Goal: Browse casually

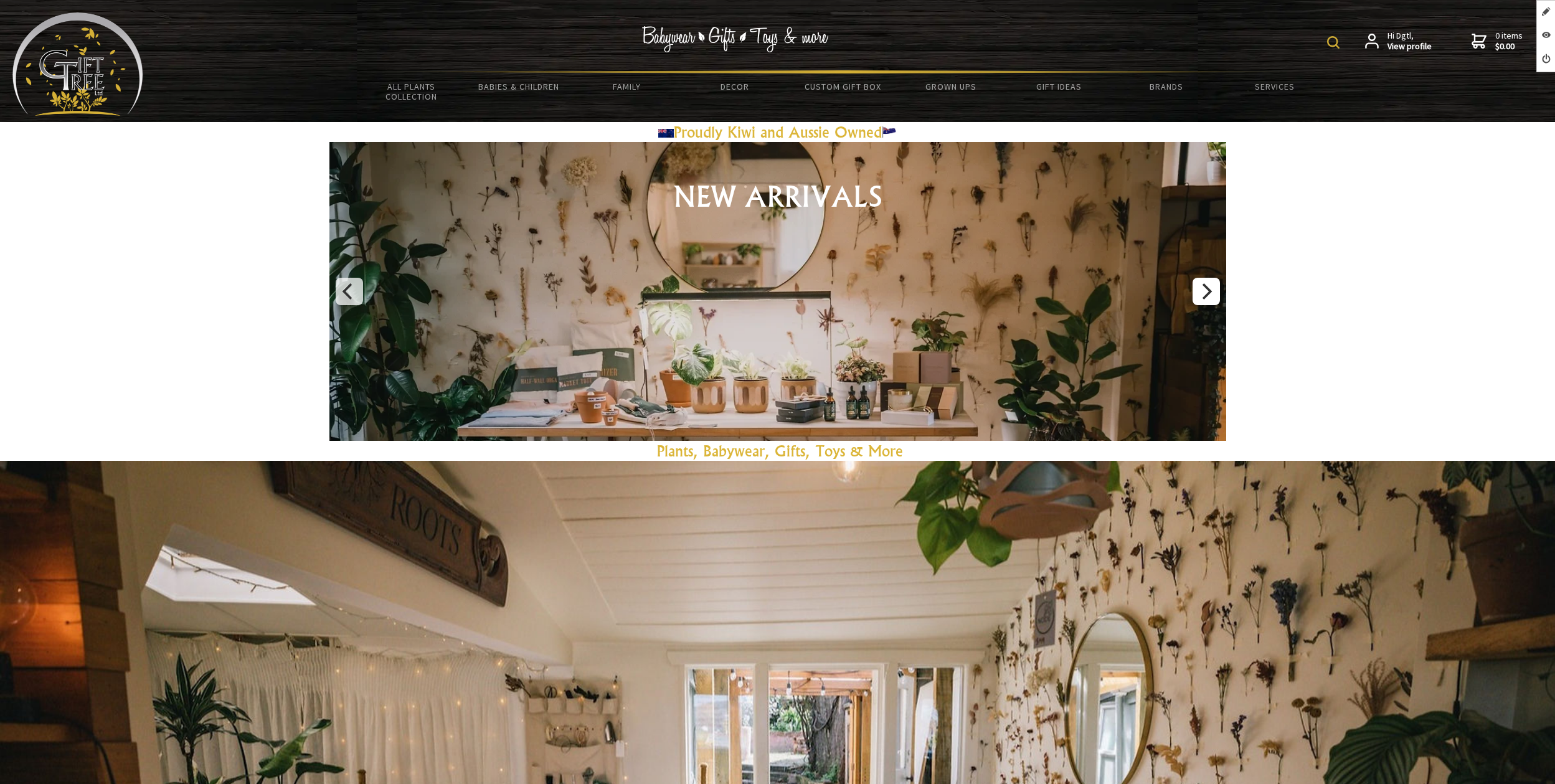
click at [1208, 296] on icon "Next" at bounding box center [1205, 291] width 16 height 16
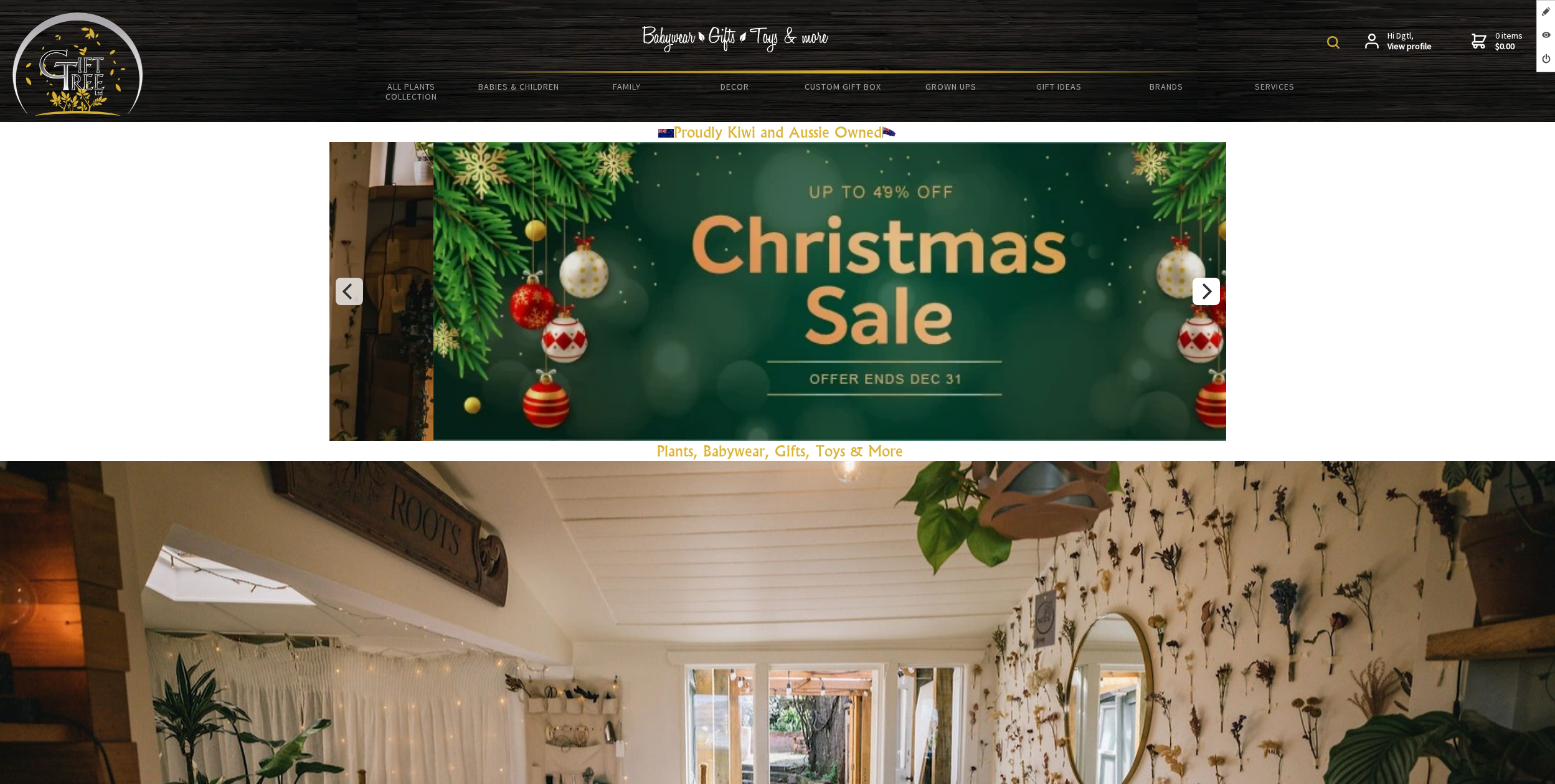
click at [1208, 296] on icon "Next" at bounding box center [1205, 291] width 16 height 16
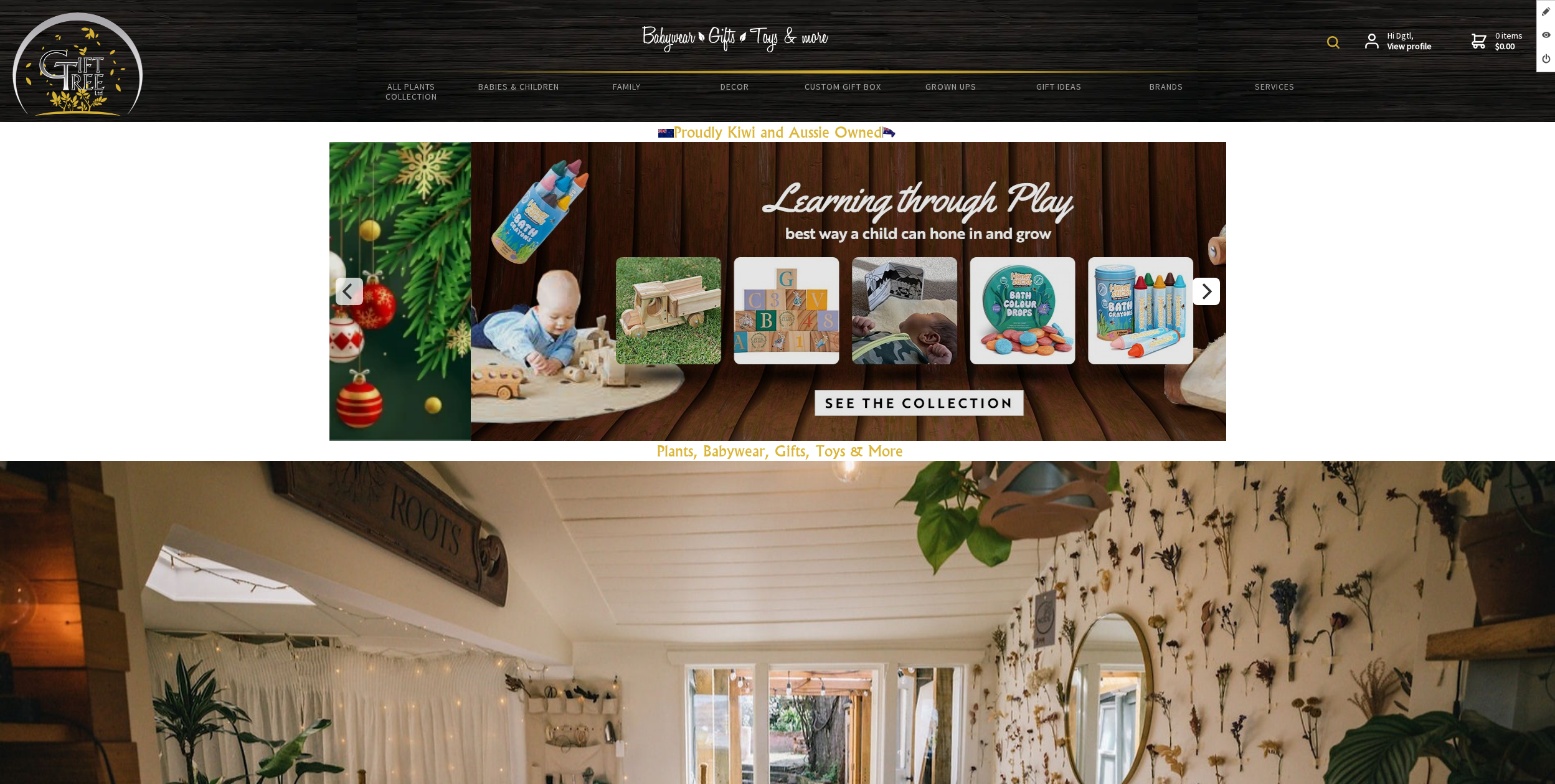
click at [1208, 296] on icon "Next" at bounding box center [1205, 291] width 16 height 16
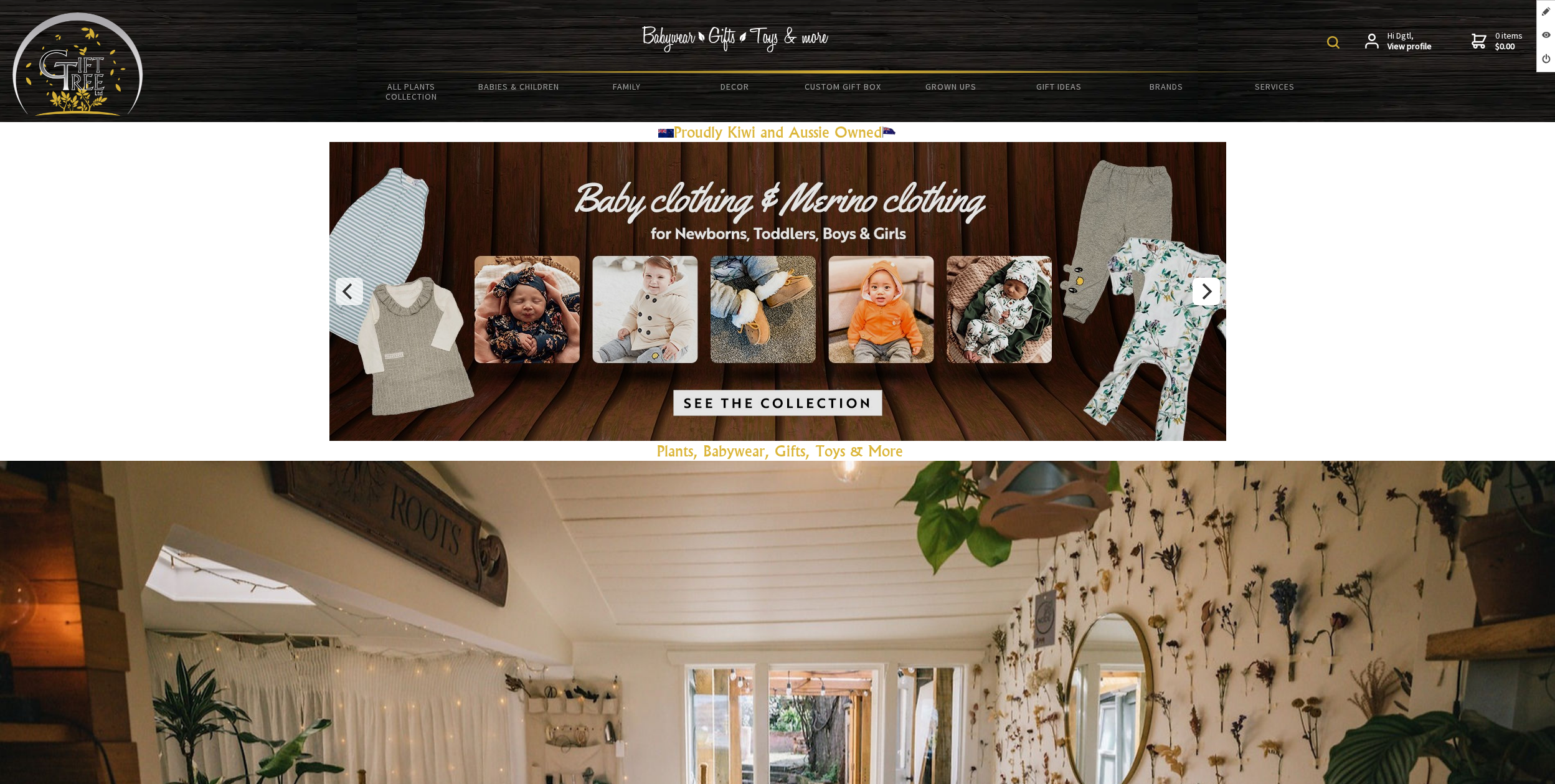
click at [1211, 294] on icon "Next" at bounding box center [1205, 291] width 16 height 16
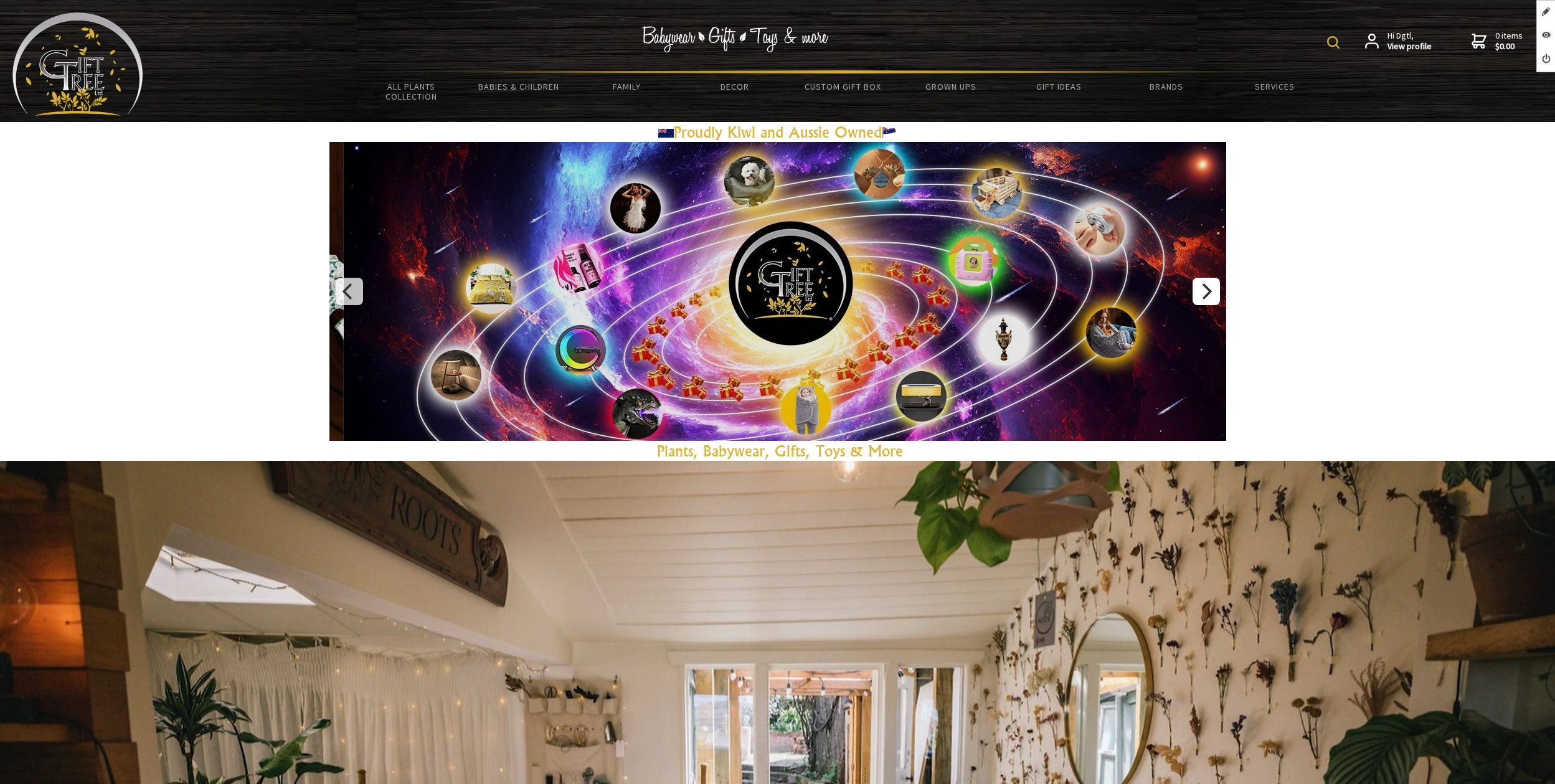
click at [1211, 294] on icon "Next" at bounding box center [1205, 291] width 16 height 16
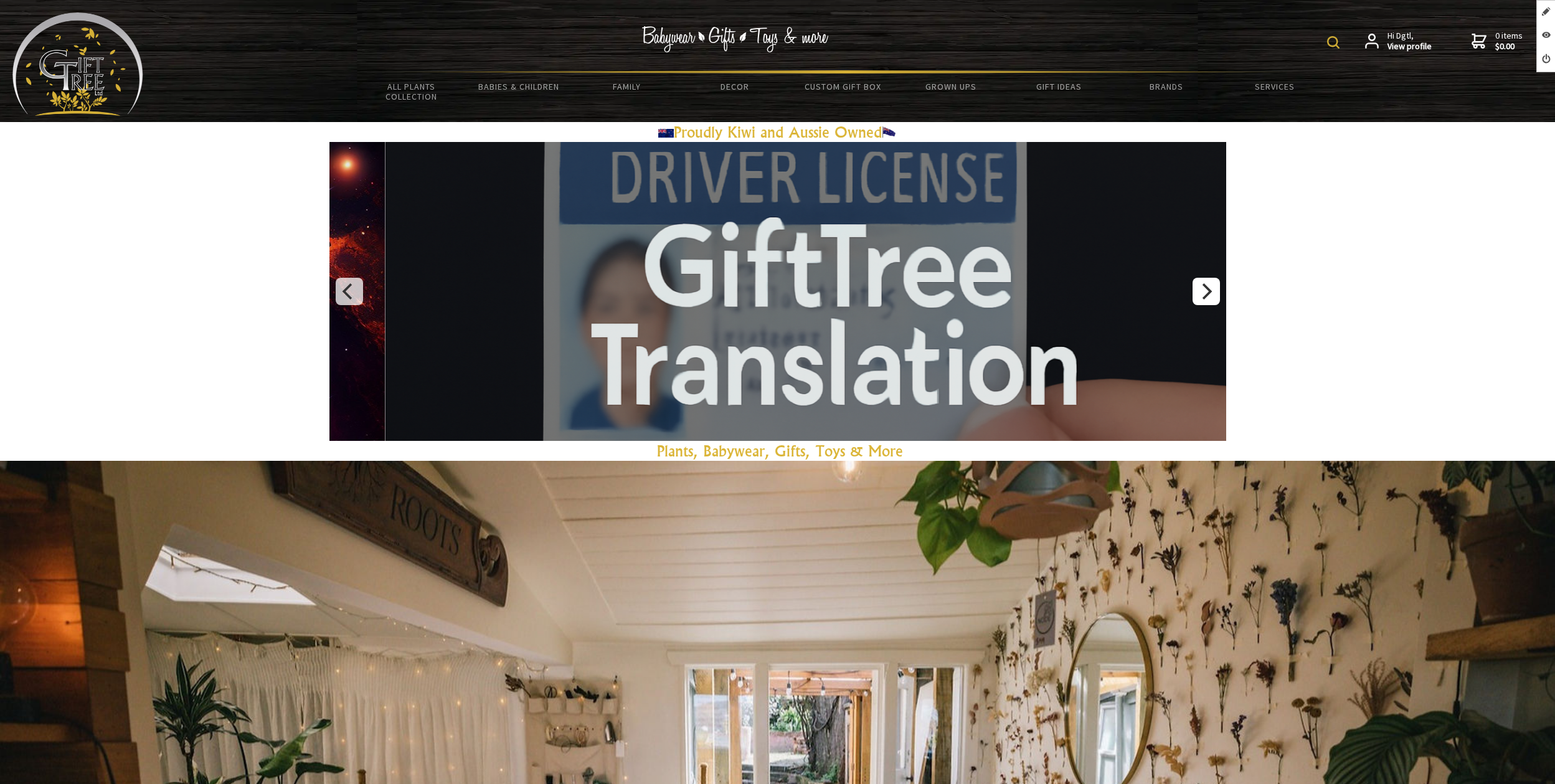
click at [1211, 294] on icon "Next" at bounding box center [1205, 291] width 16 height 16
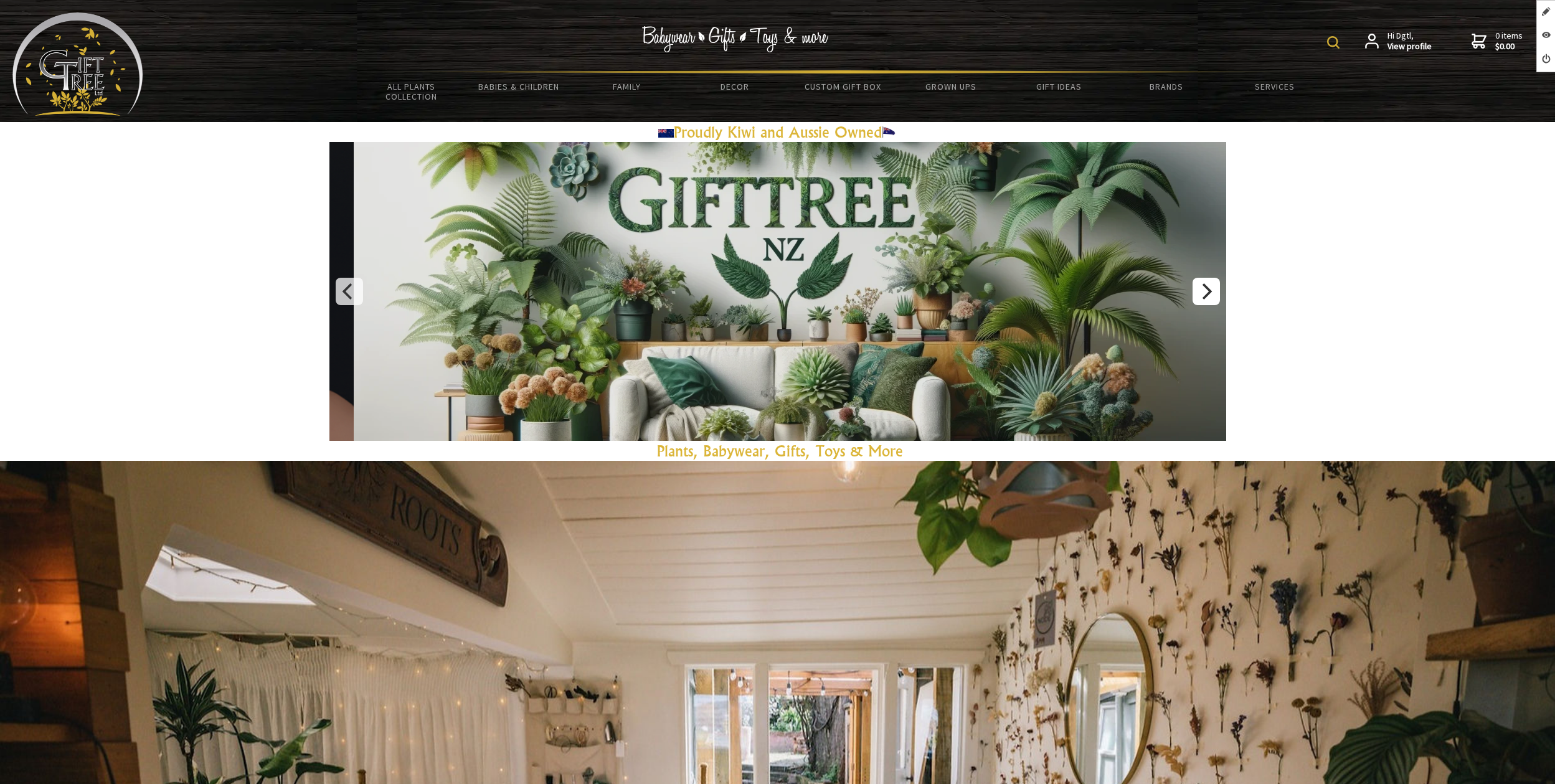
click at [1211, 294] on icon "Next" at bounding box center [1205, 291] width 16 height 16
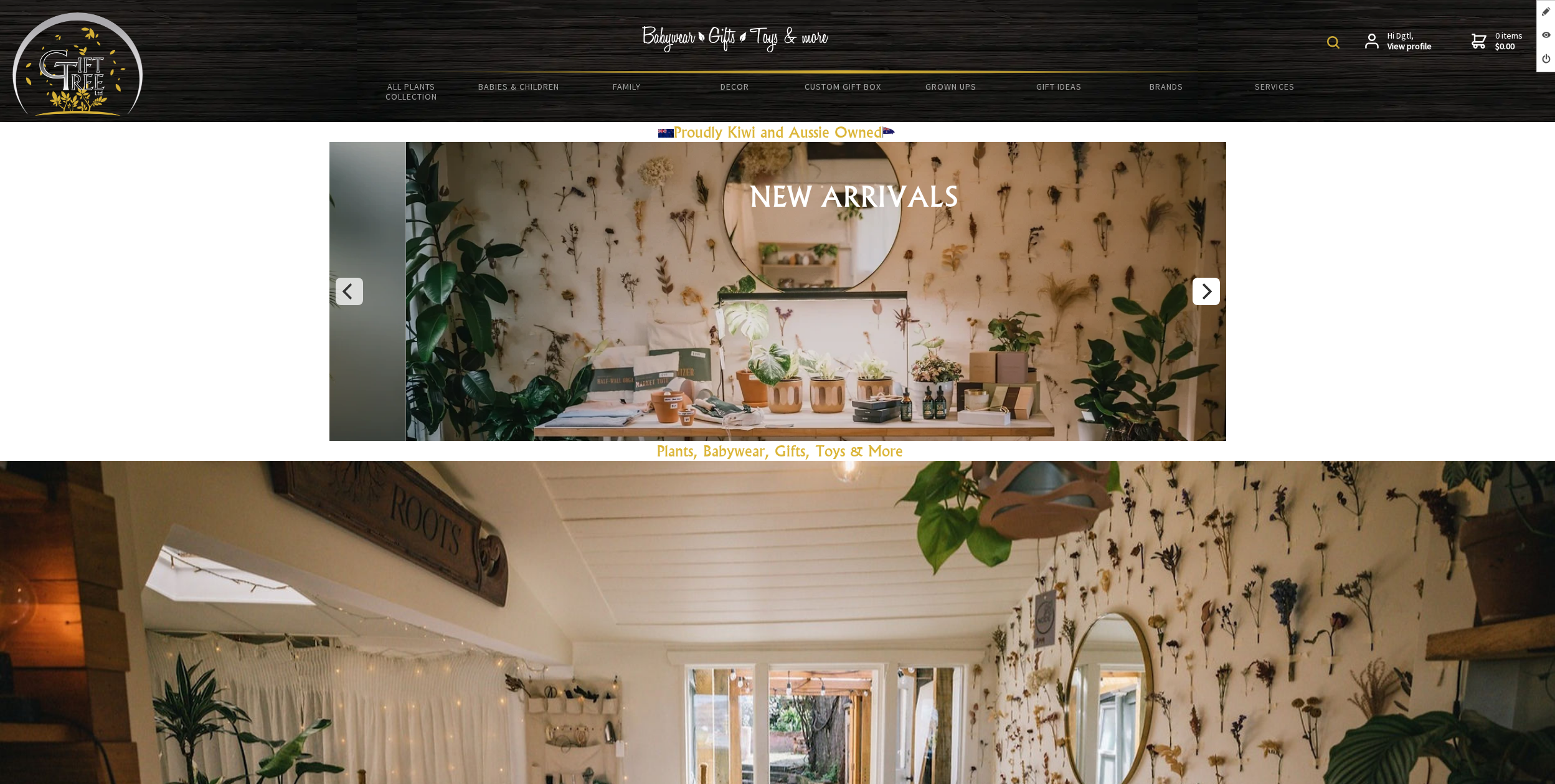
click at [1211, 294] on icon "Next" at bounding box center [1205, 291] width 16 height 16
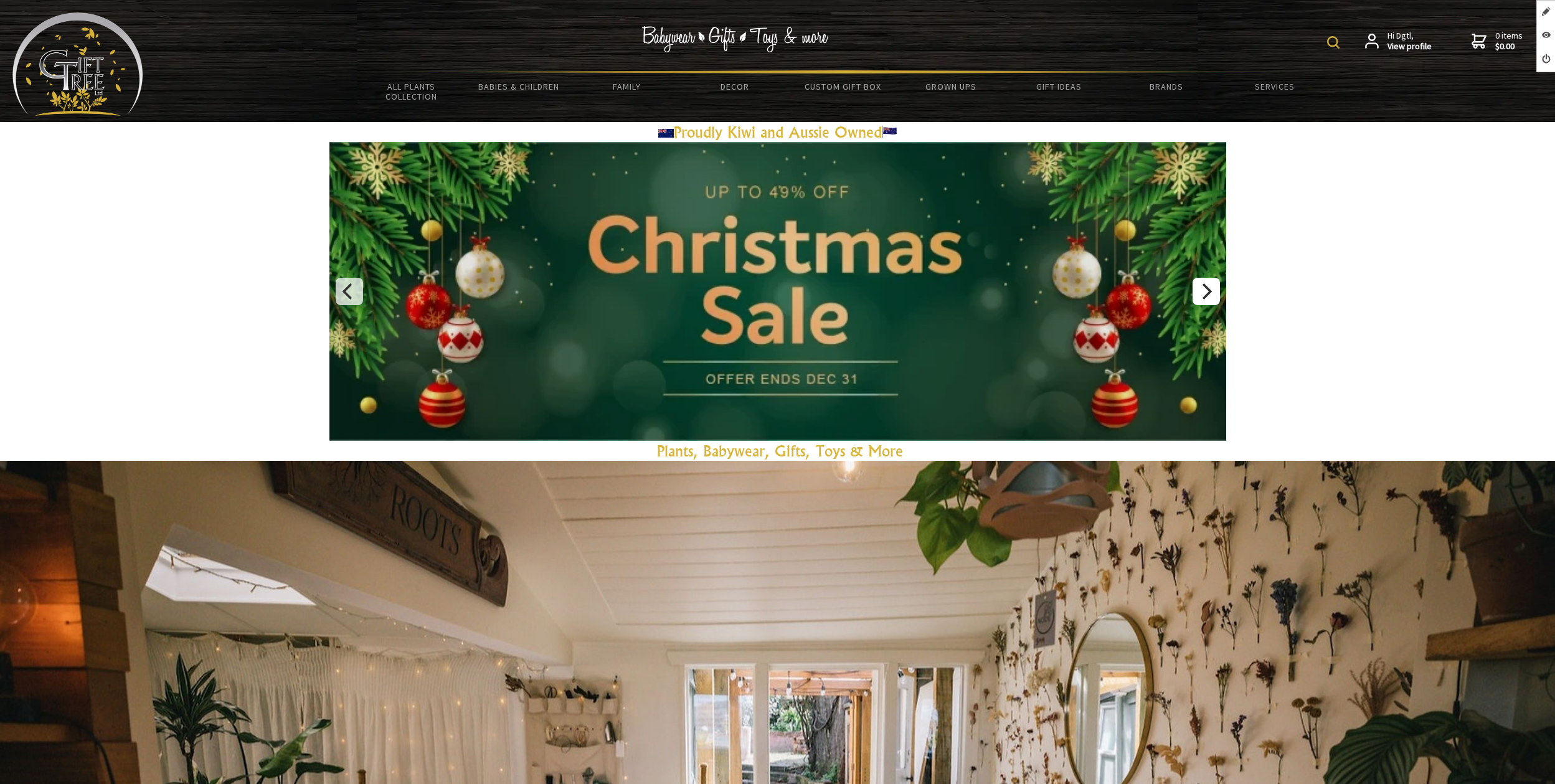
click at [1211, 294] on icon "Next" at bounding box center [1205, 291] width 16 height 16
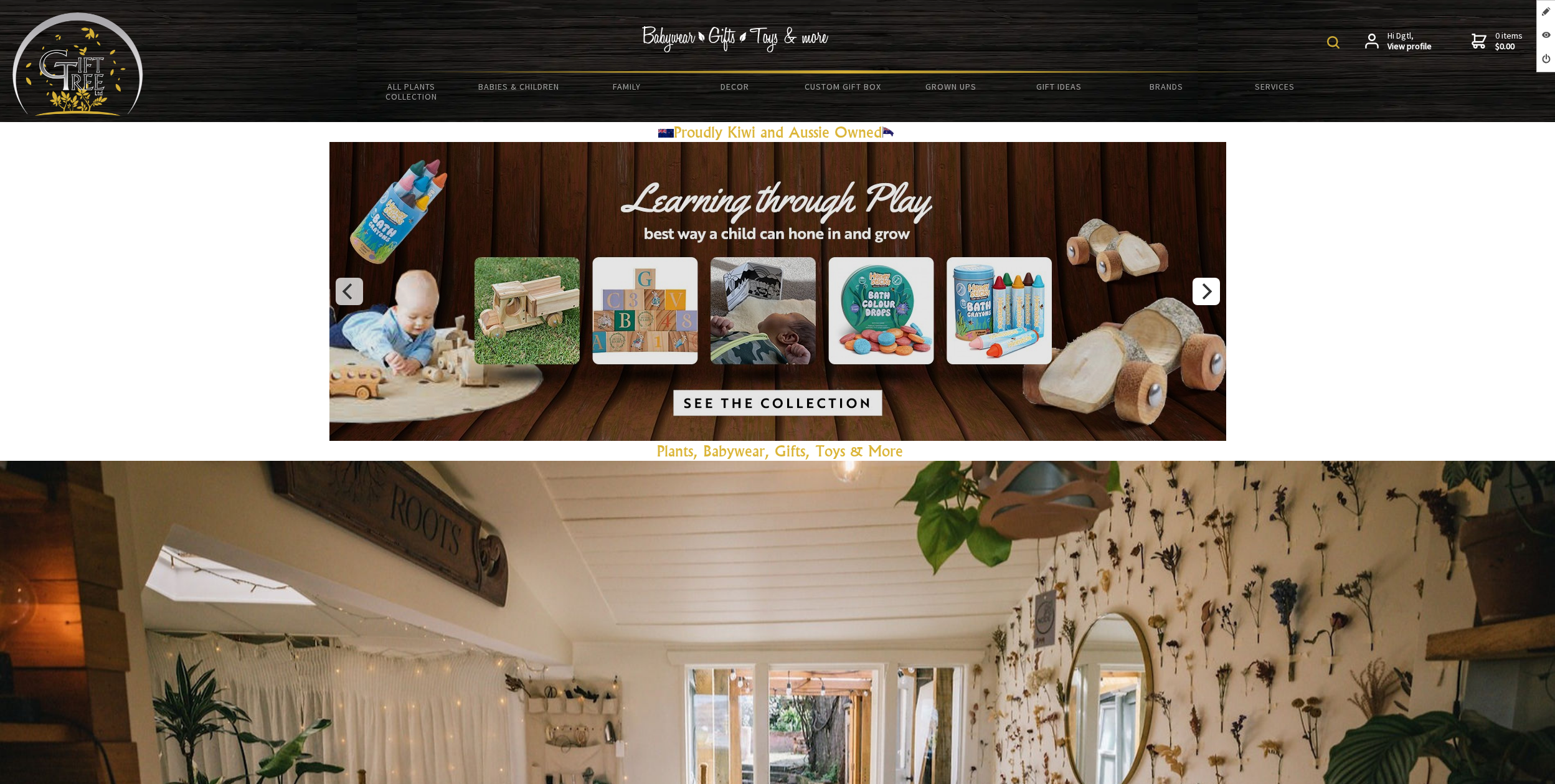
click at [1209, 294] on icon "Next" at bounding box center [1205, 291] width 16 height 16
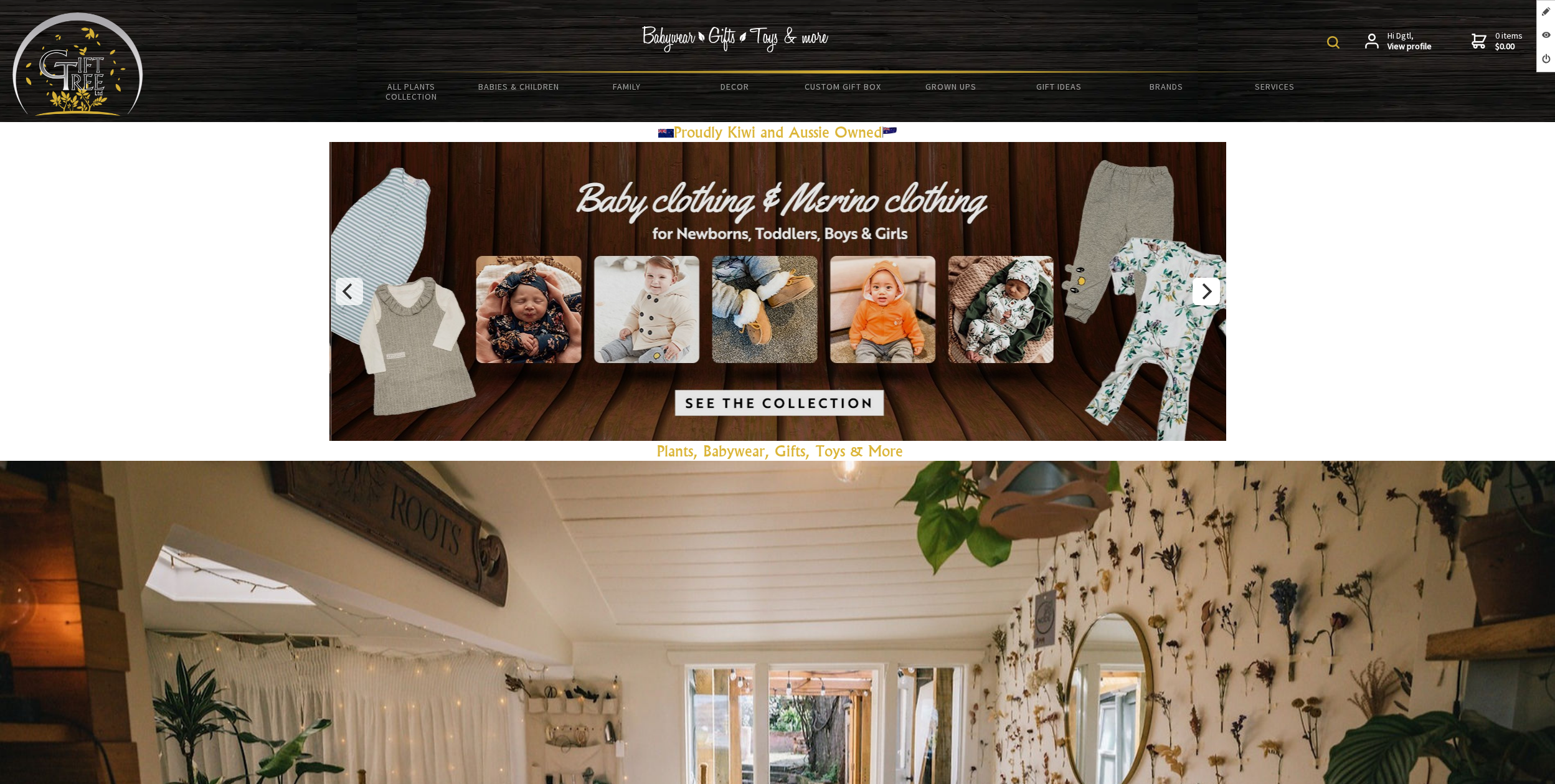
click at [1209, 294] on icon "Next" at bounding box center [1205, 291] width 16 height 16
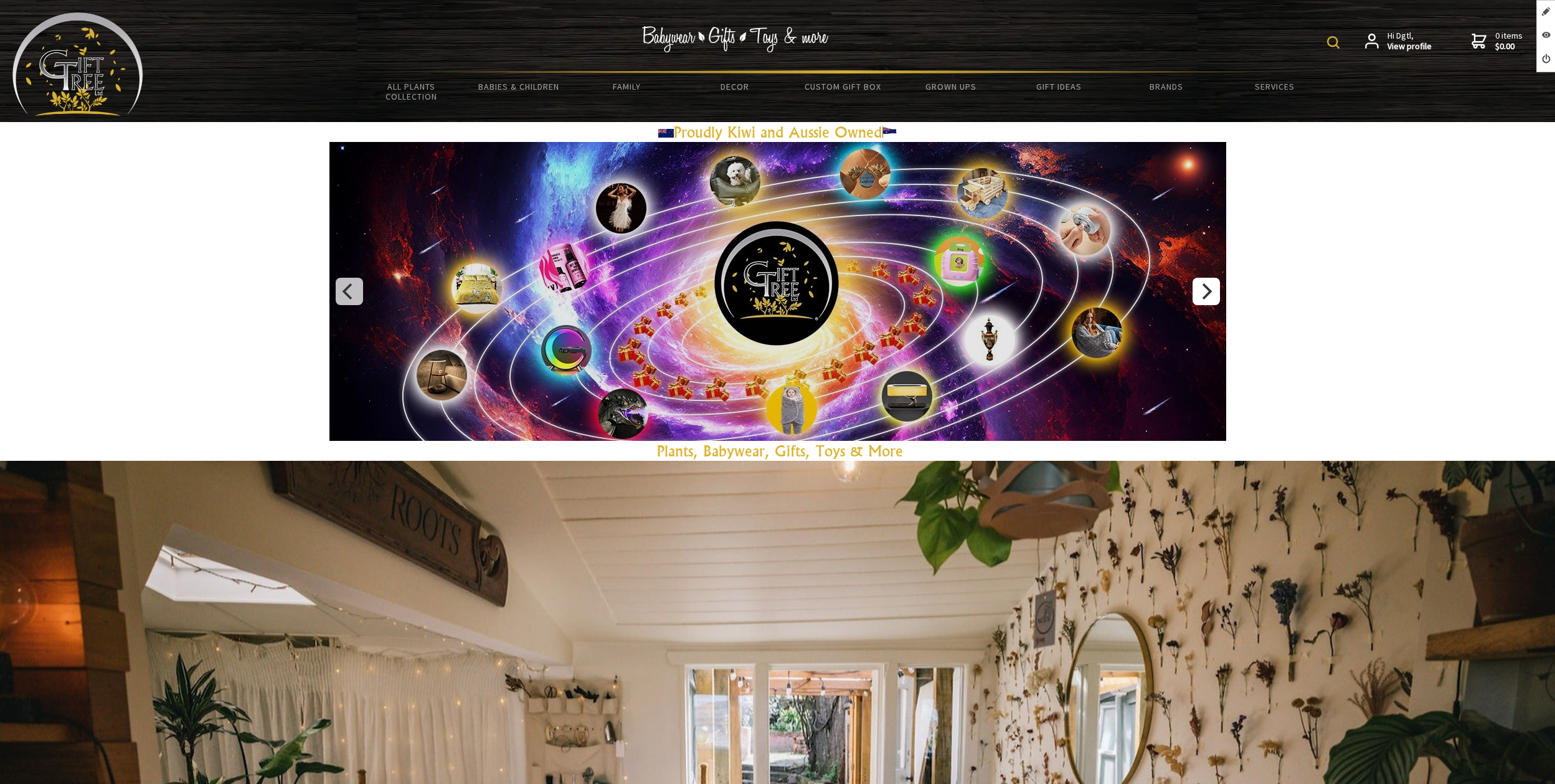
click at [1207, 295] on icon "Next" at bounding box center [1207, 291] width 10 height 16
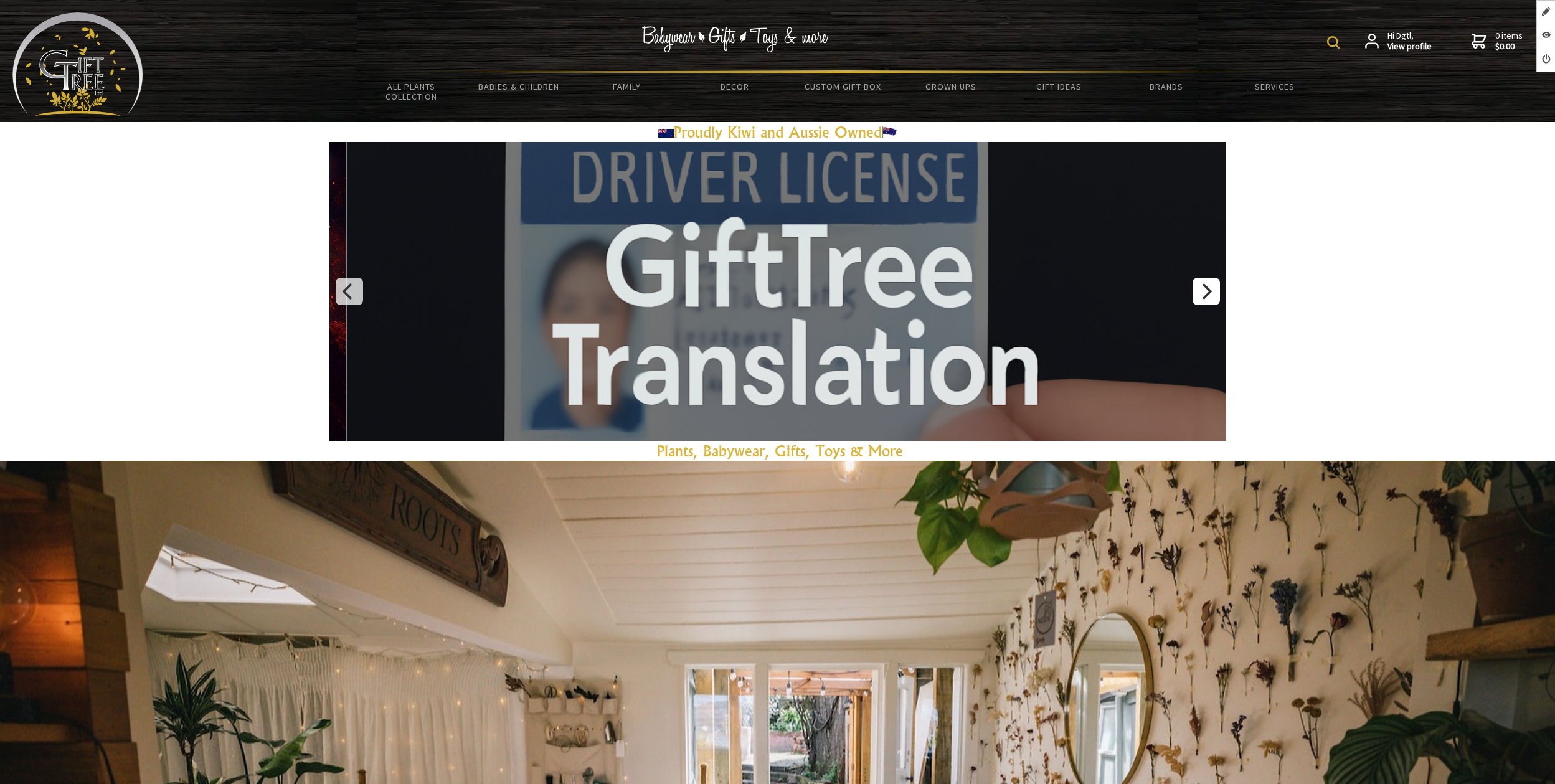
click at [1207, 295] on icon "Next" at bounding box center [1207, 291] width 10 height 16
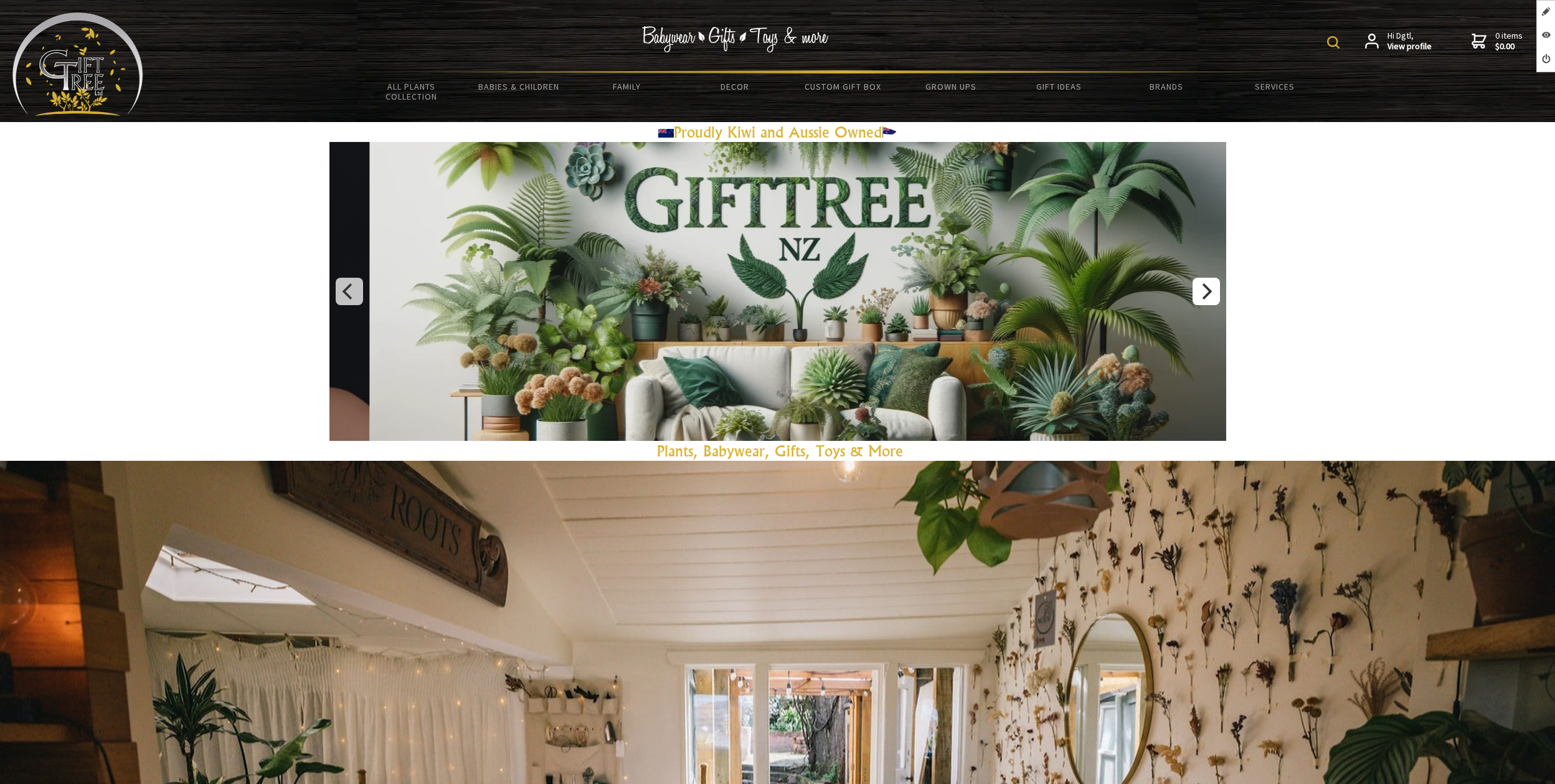
click at [1207, 295] on icon "Next" at bounding box center [1207, 291] width 10 height 16
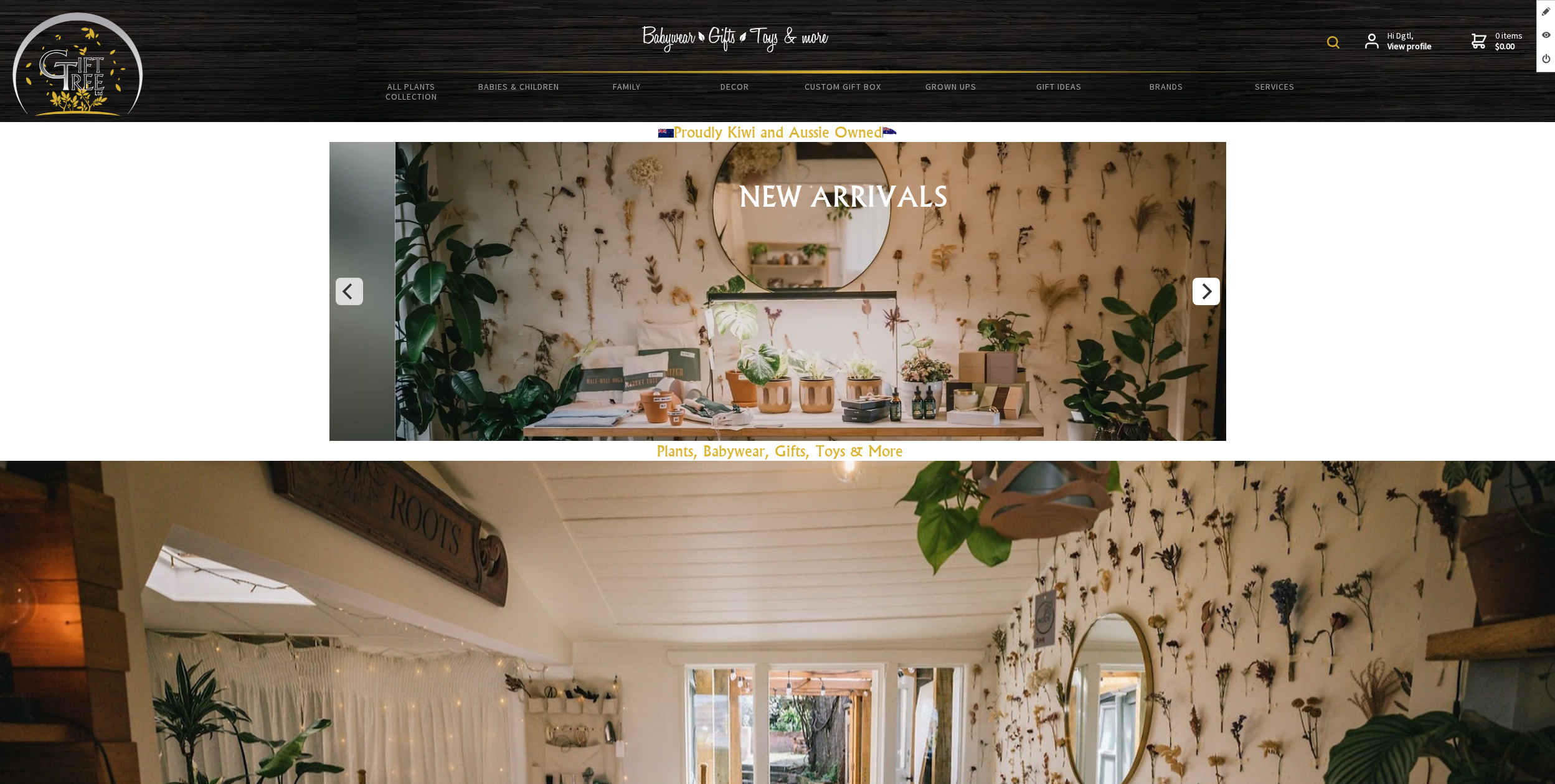
click at [1207, 295] on icon "Next" at bounding box center [1207, 291] width 10 height 16
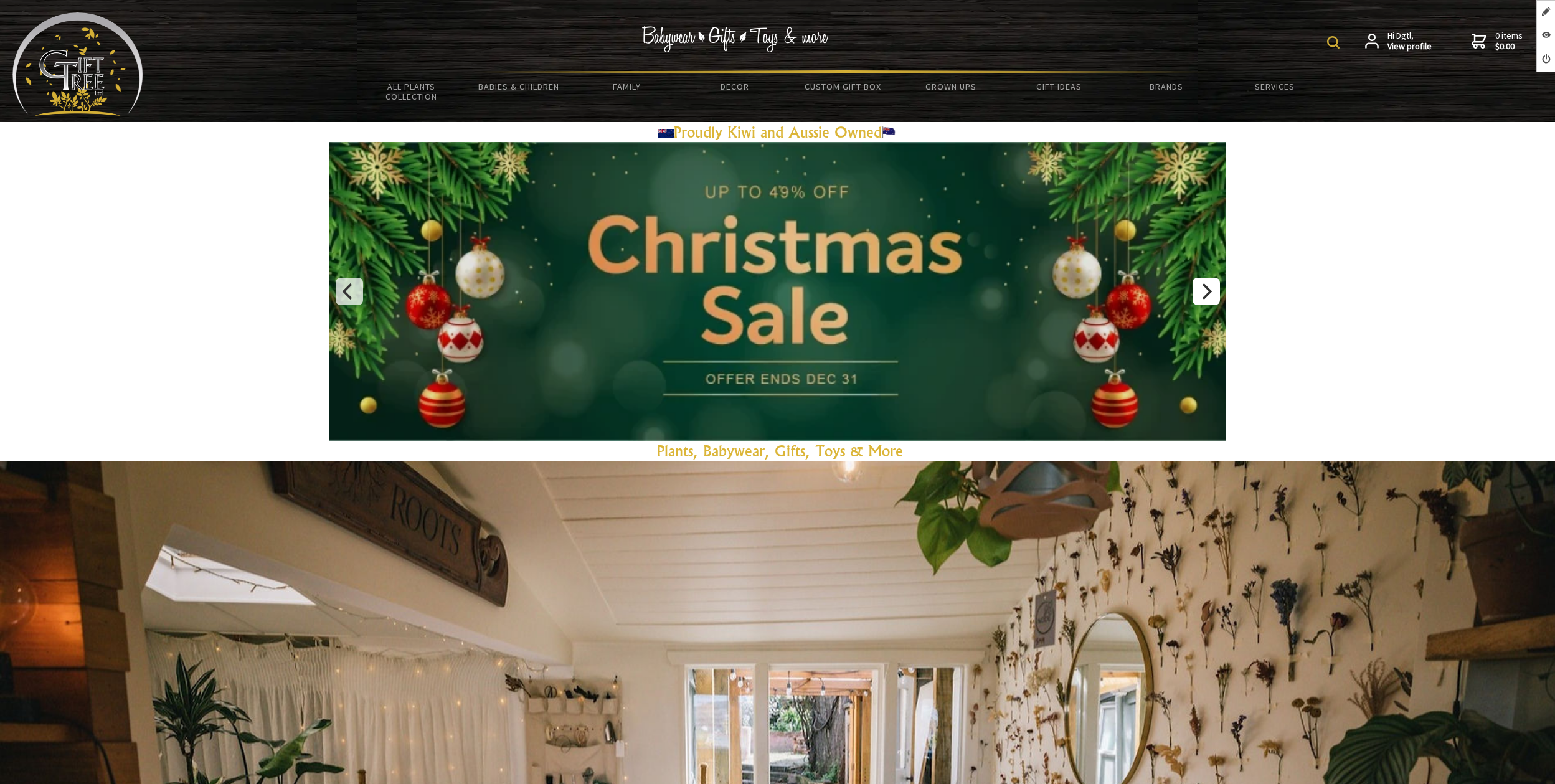
click at [1212, 293] on icon "Next" at bounding box center [1205, 291] width 16 height 16
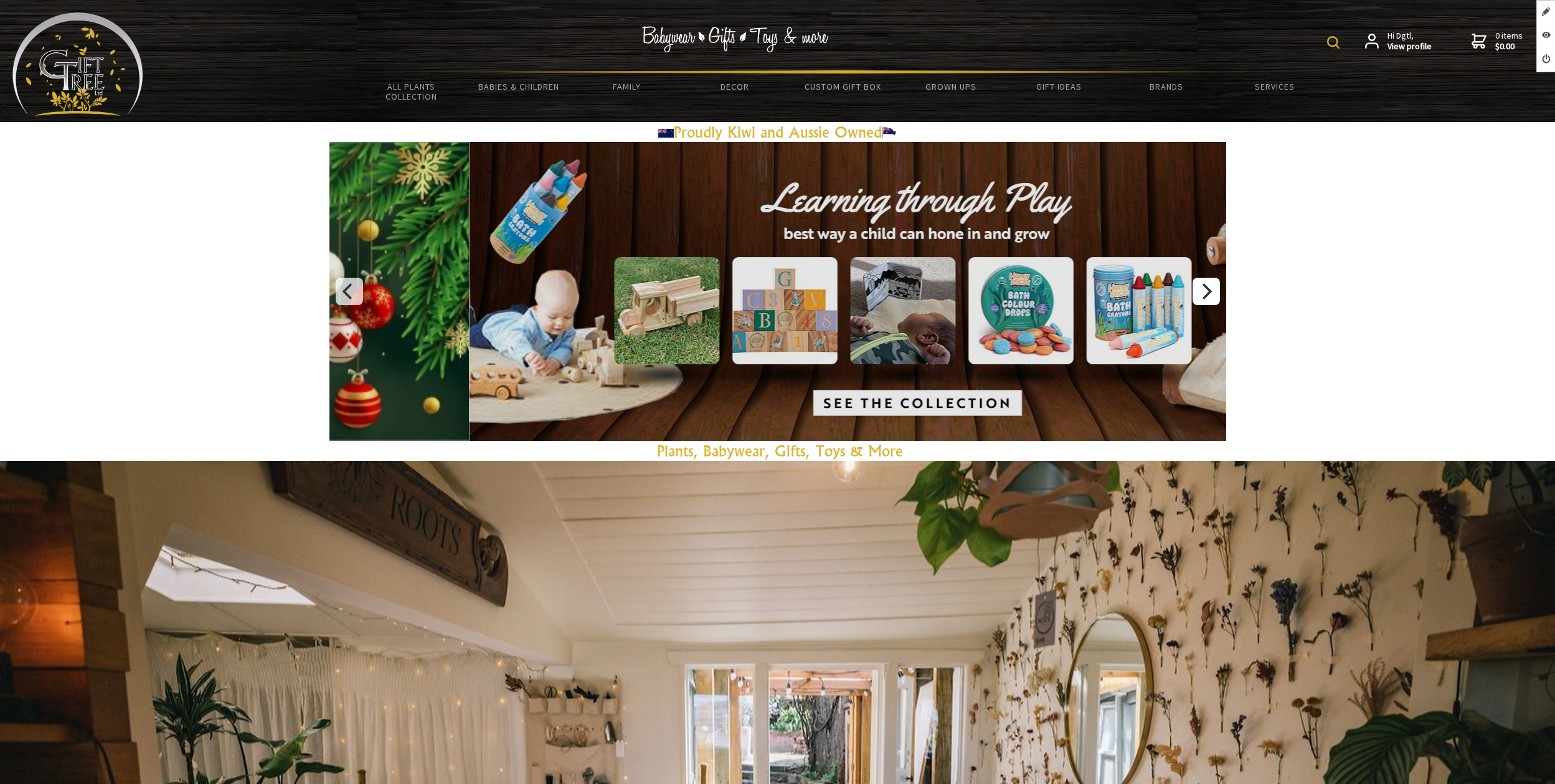
click at [1212, 293] on icon "Next" at bounding box center [1205, 291] width 16 height 16
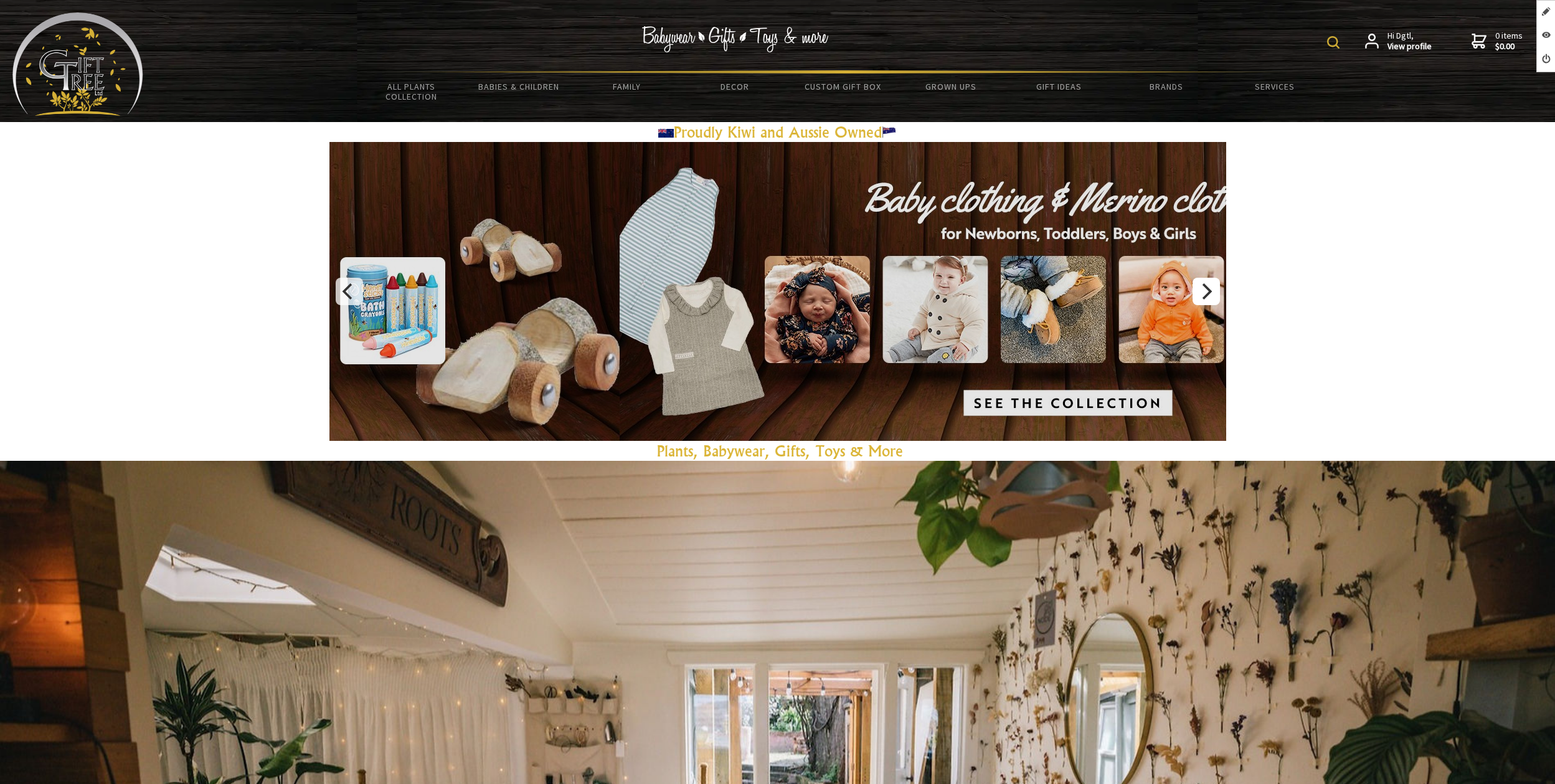
click at [1212, 293] on icon "Next" at bounding box center [1205, 291] width 16 height 16
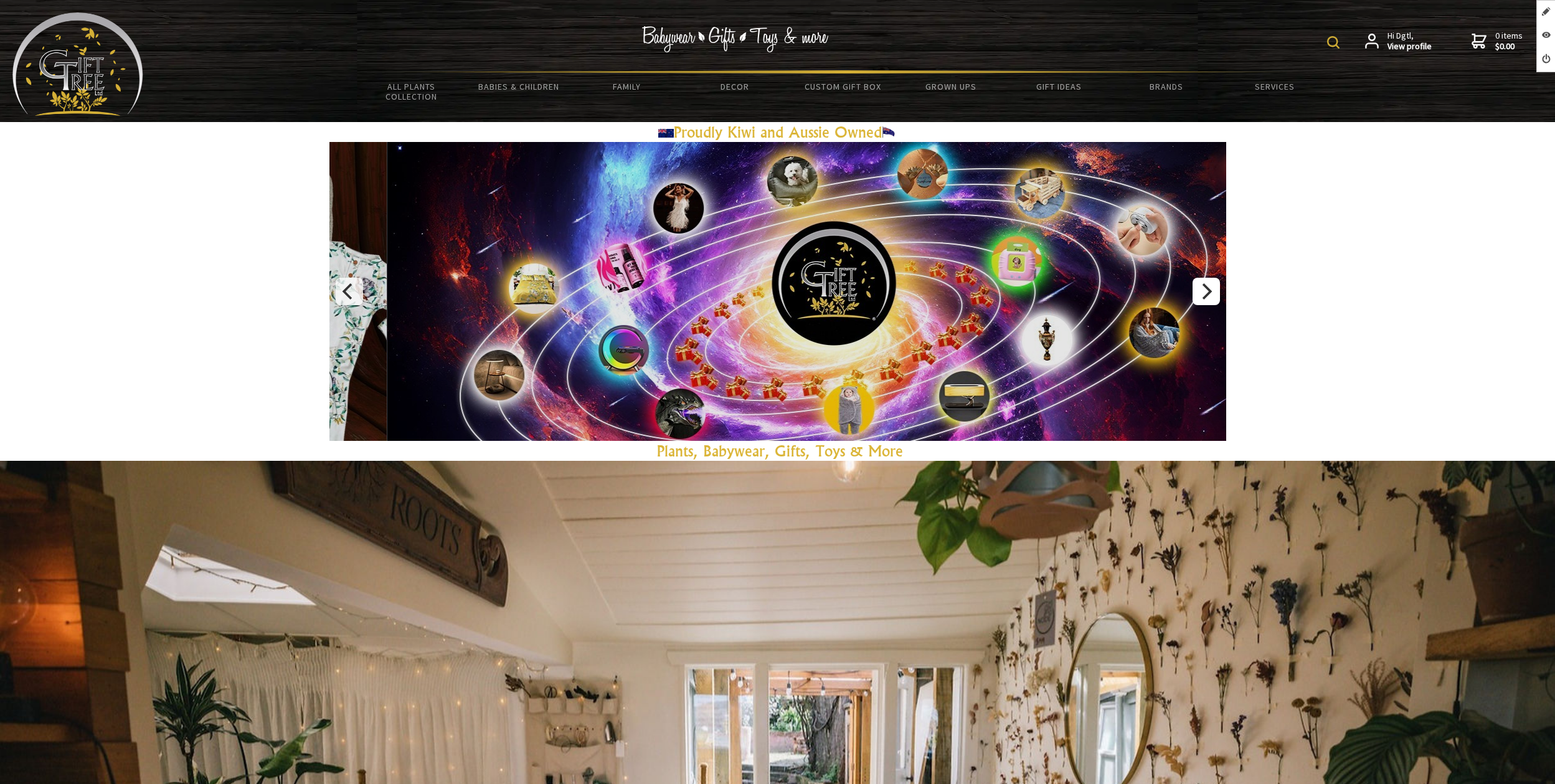
click at [1212, 293] on icon "Next" at bounding box center [1205, 291] width 16 height 16
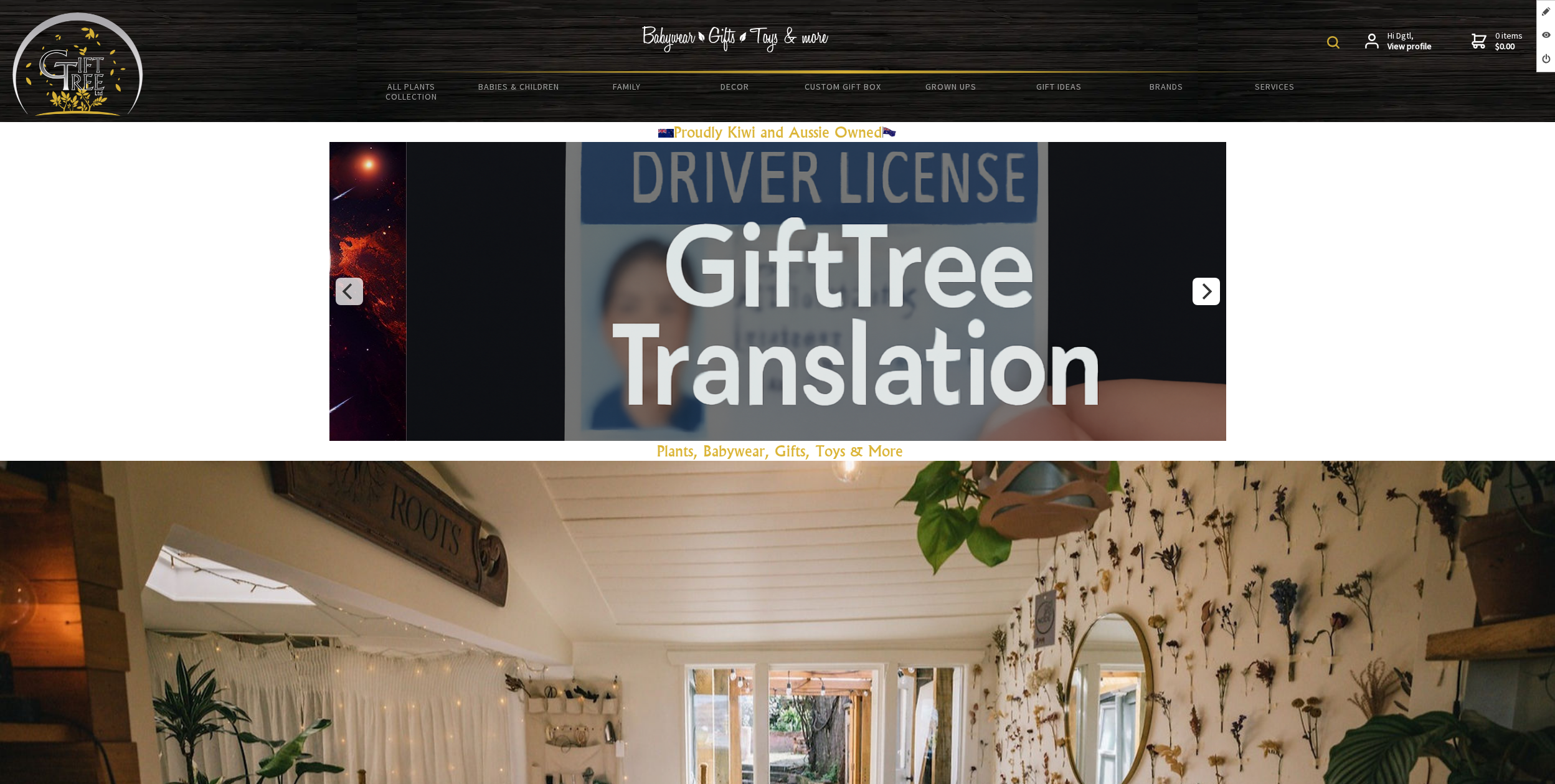
click at [1212, 293] on icon "Next" at bounding box center [1205, 291] width 16 height 16
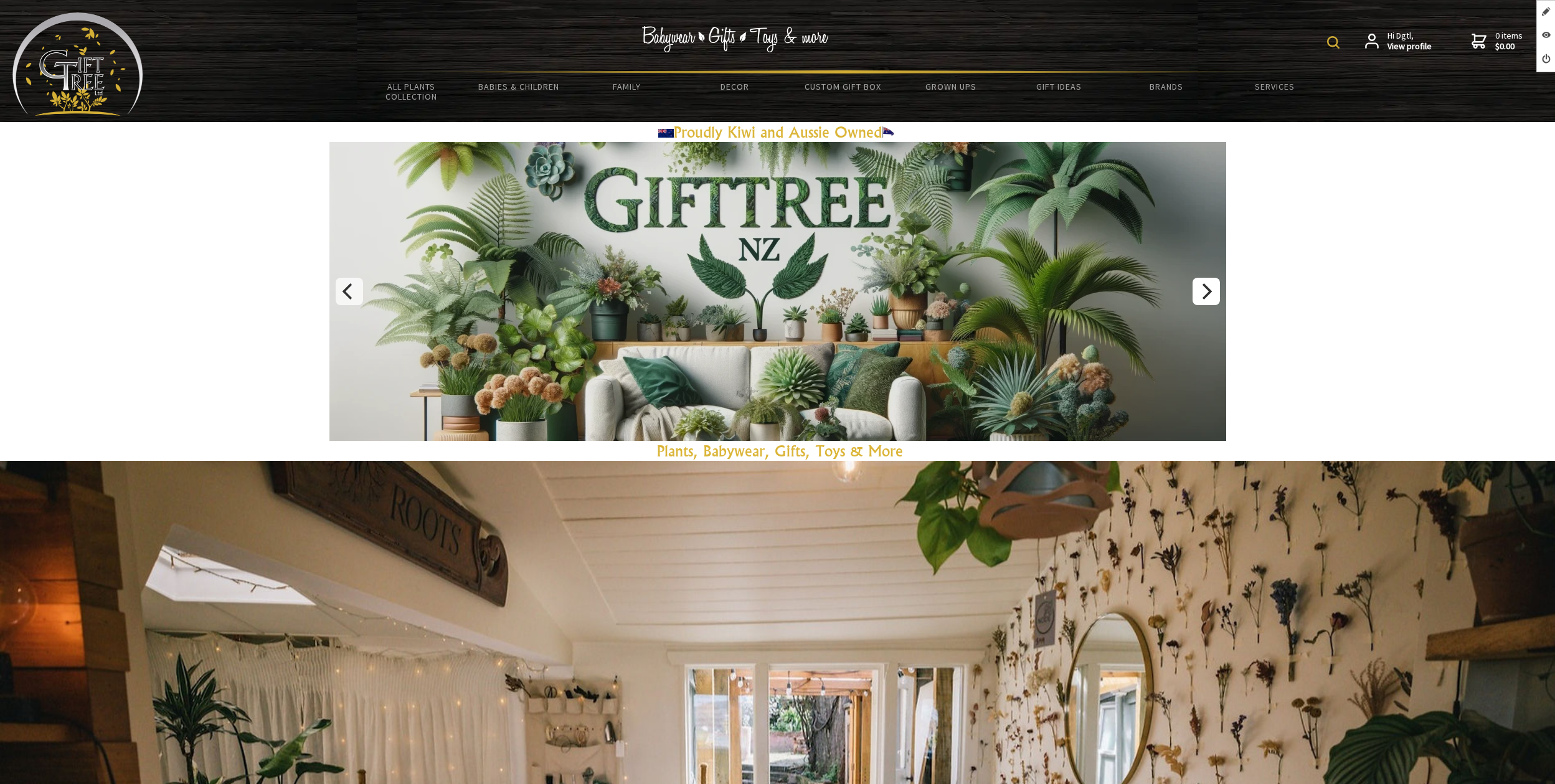
click at [1199, 295] on icon "Next" at bounding box center [1205, 291] width 16 height 16
